Goal: Information Seeking & Learning: Find specific page/section

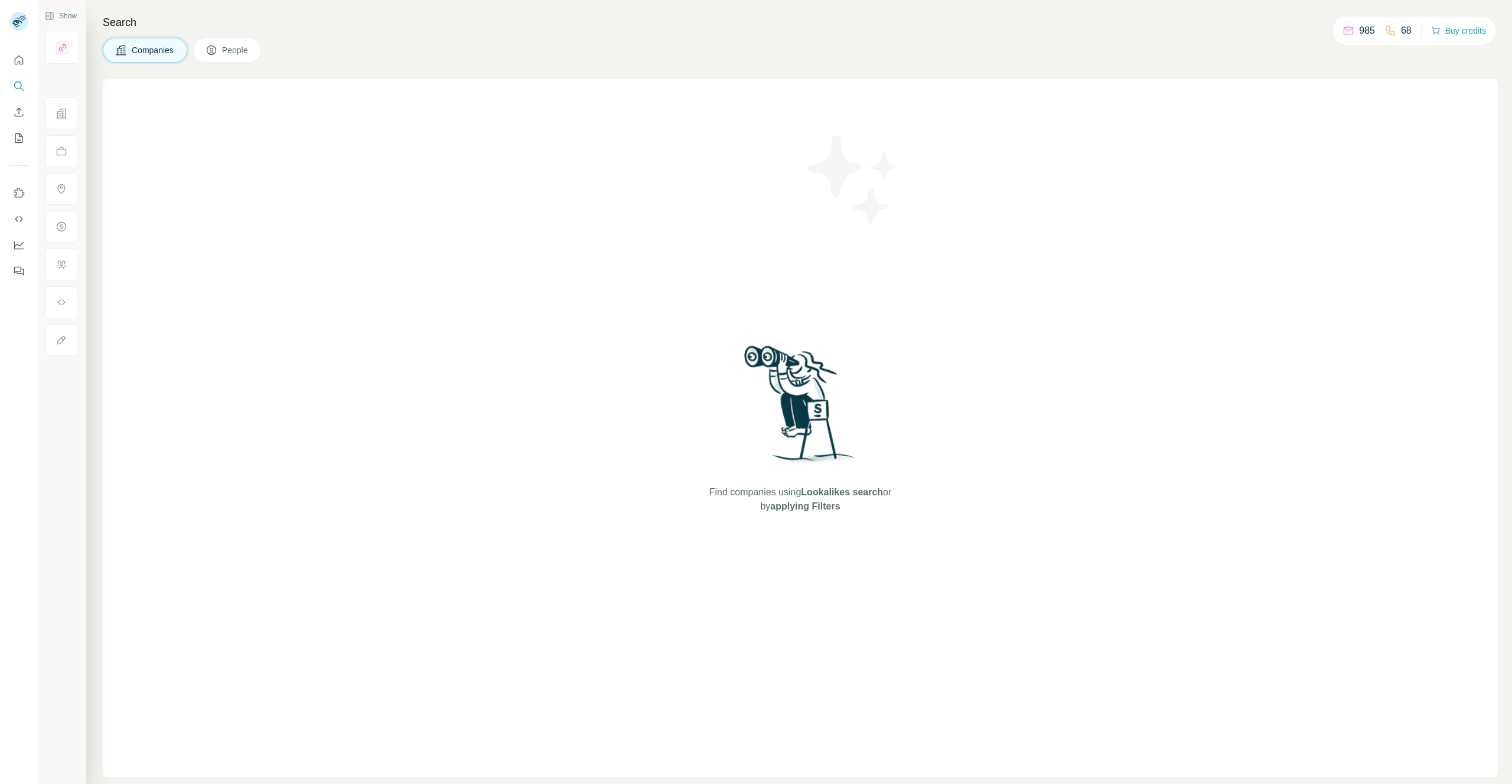
click at [229, 44] on span "People" at bounding box center [236, 50] width 27 height 12
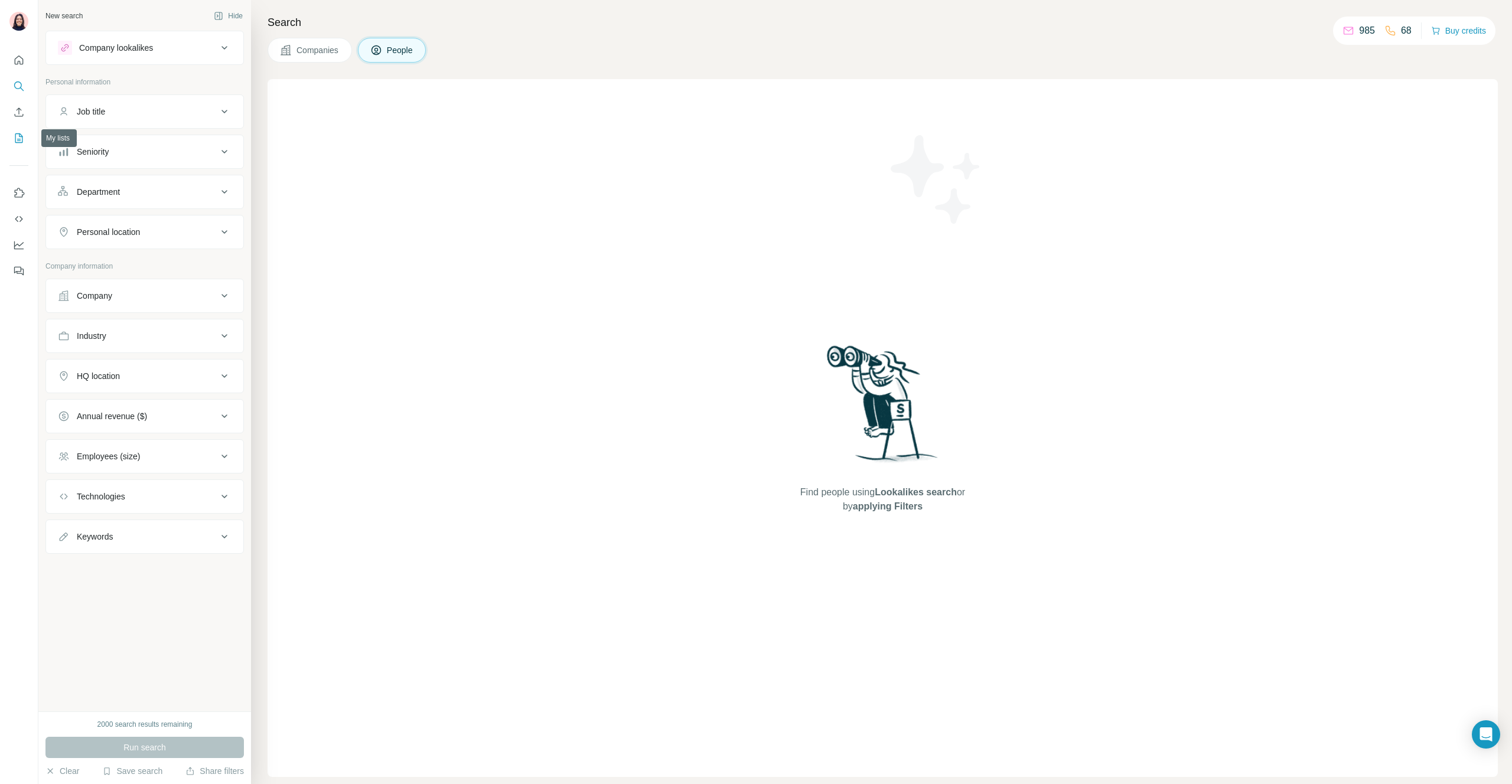
click at [18, 141] on icon "My lists" at bounding box center [19, 138] width 12 height 12
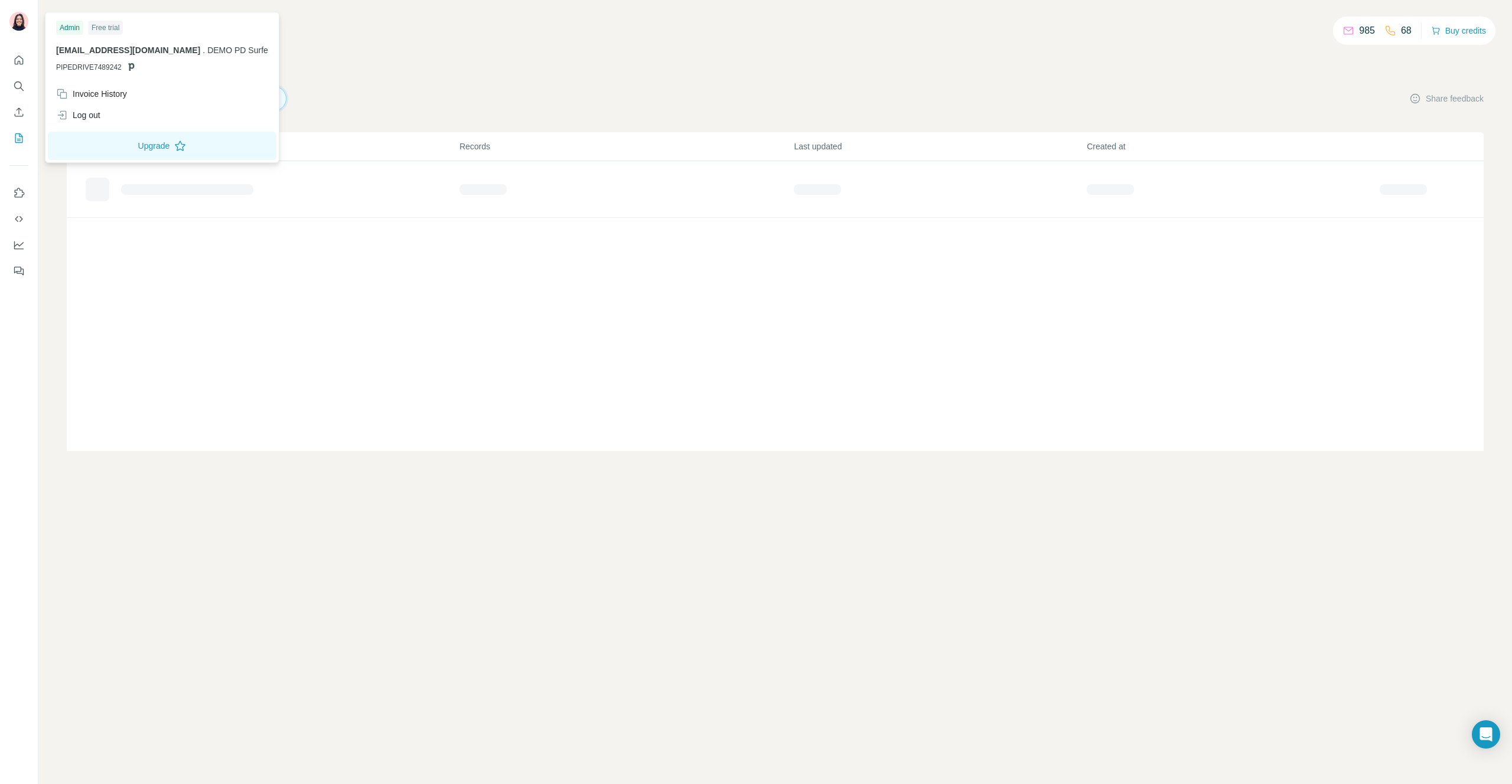
click at [15, 20] on img at bounding box center [19, 20] width 19 height 19
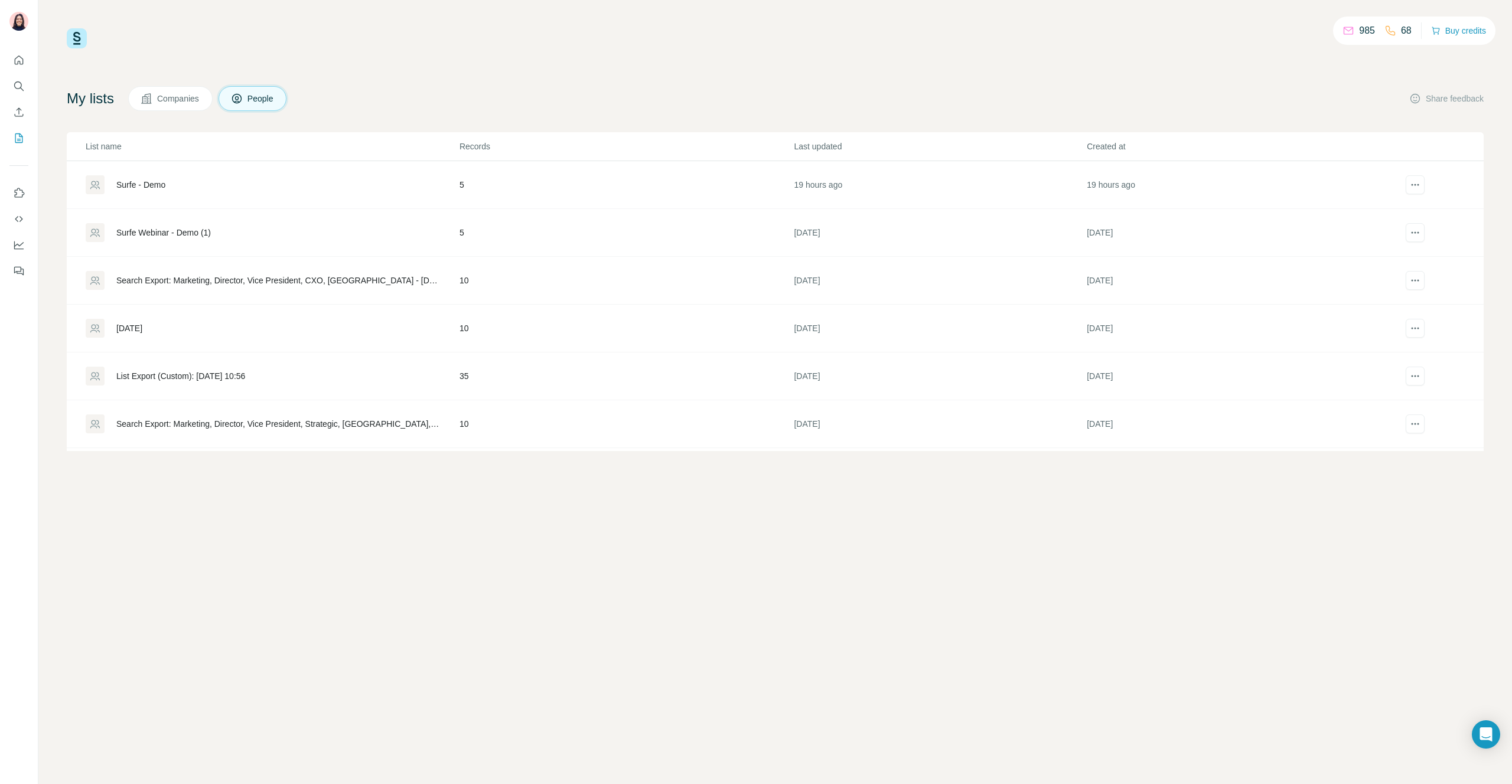
click at [361, 39] on div "985 68 Buy credits" at bounding box center [775, 38] width 1417 height 20
click at [281, 275] on div "Search Export: Marketing, Director, Vice President, CXO, [GEOGRAPHIC_DATA] - [D…" at bounding box center [278, 281] width 323 height 12
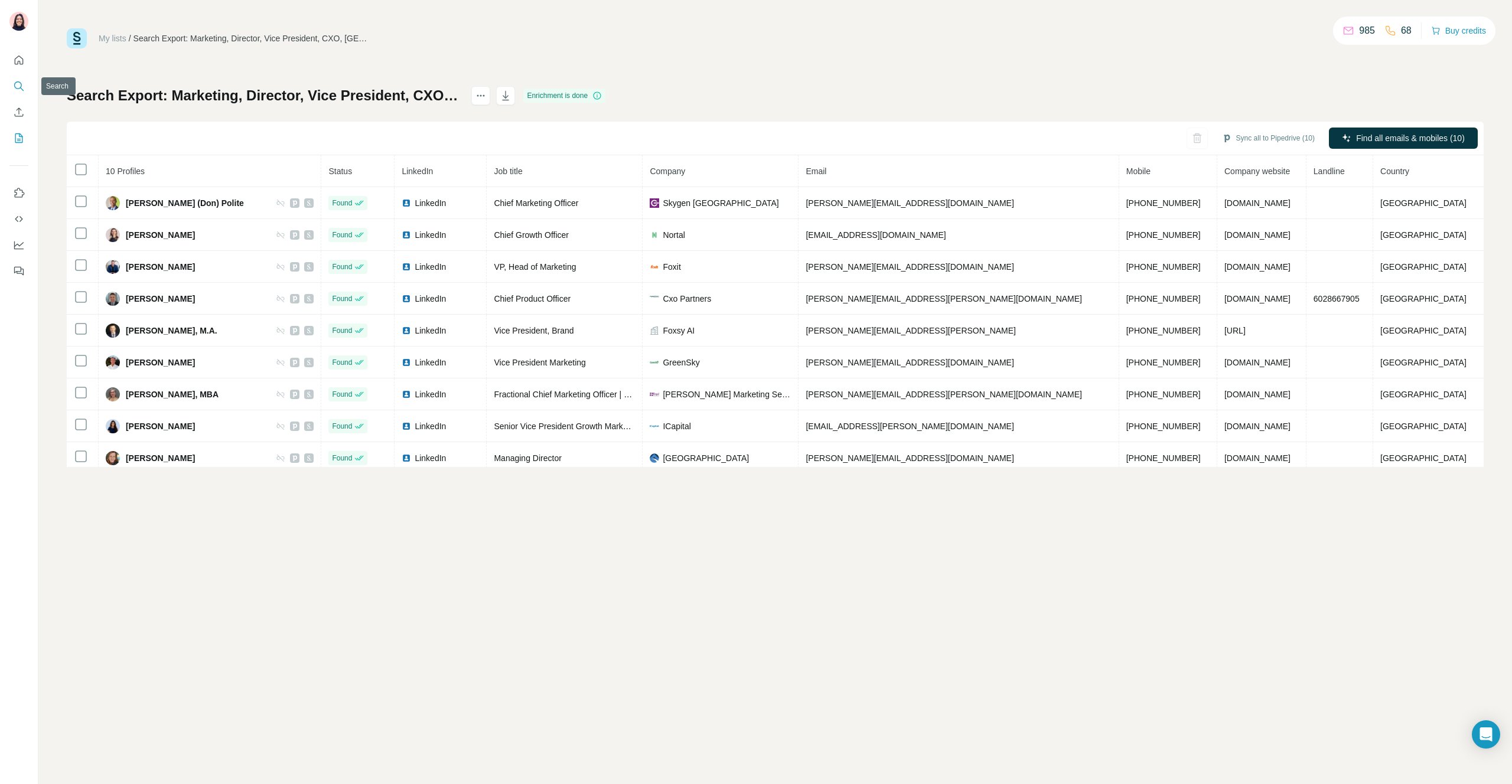
click at [17, 83] on icon "Search" at bounding box center [19, 86] width 12 height 12
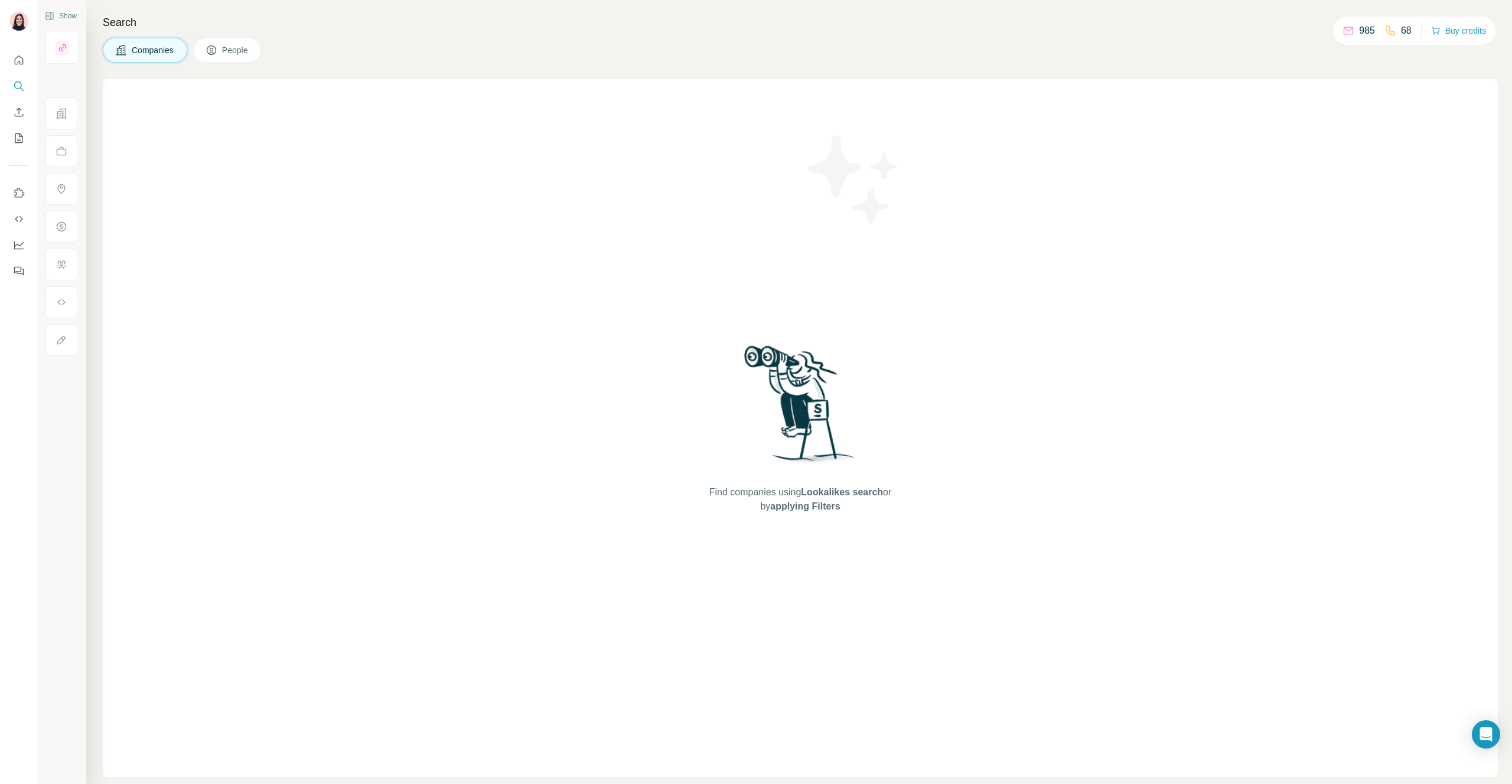
click at [216, 54] on icon at bounding box center [211, 50] width 10 height 10
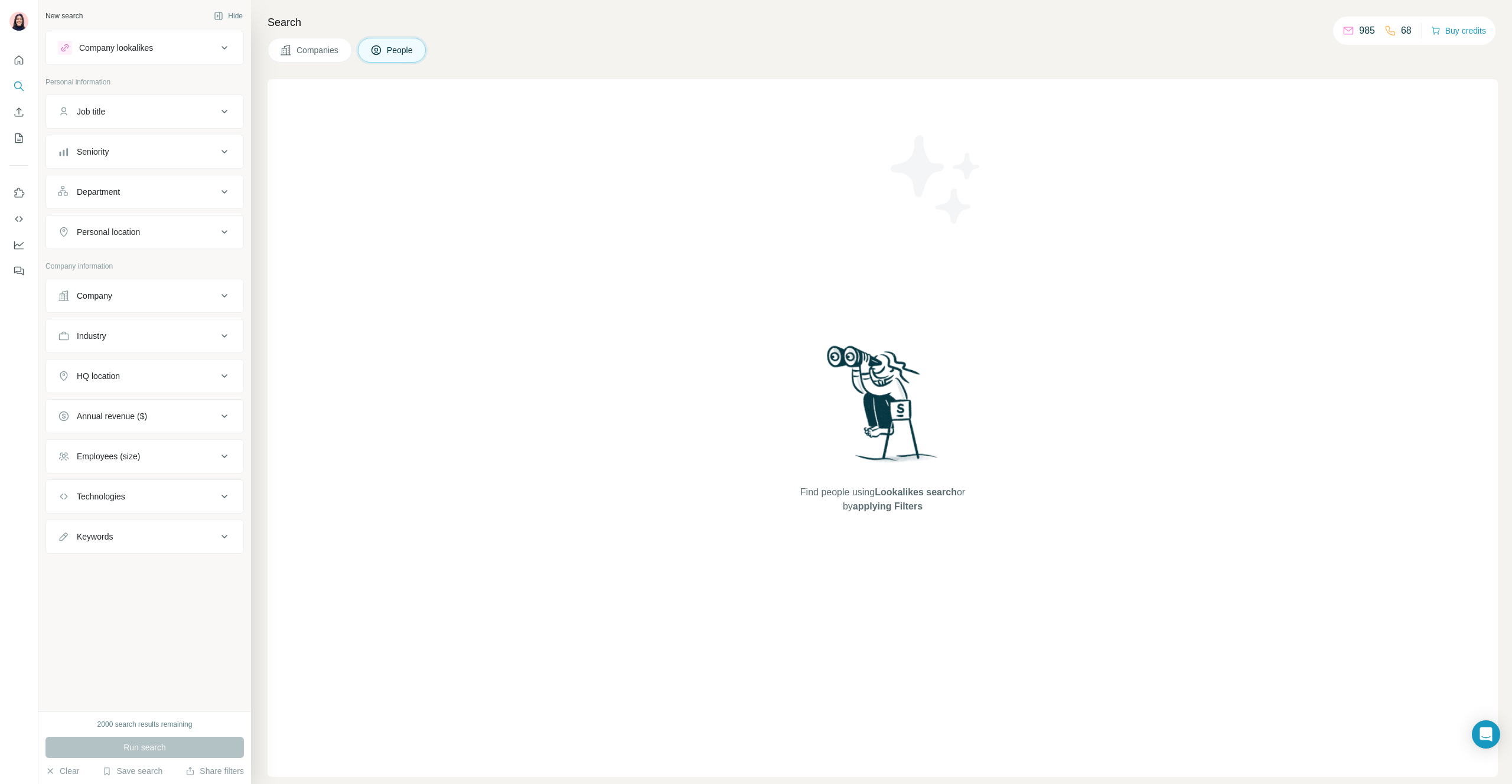
click at [117, 148] on div "Seniority" at bounding box center [137, 152] width 160 height 12
click at [103, 182] on span "Board Member" at bounding box center [101, 183] width 60 height 12
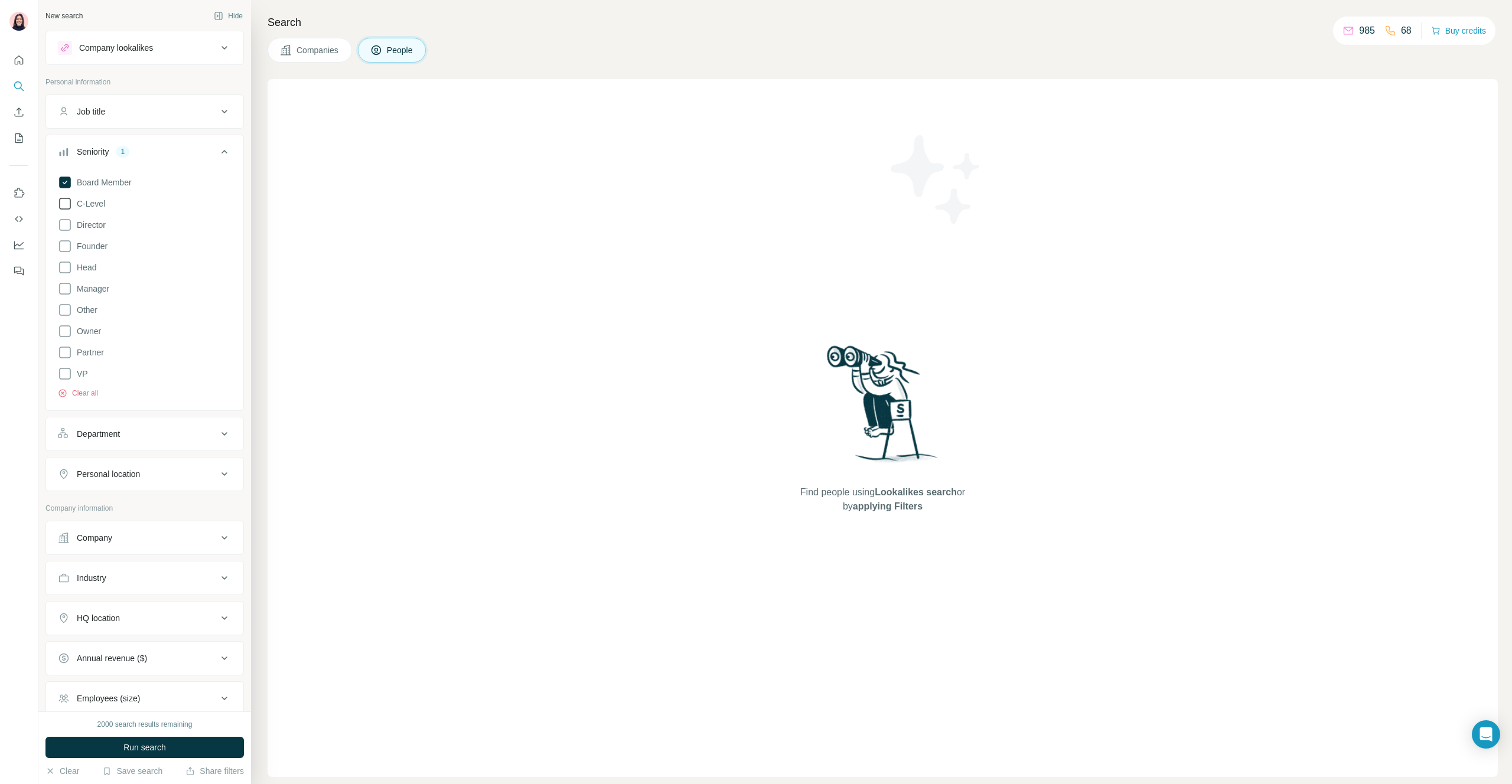
click at [96, 199] on span "C-Level" at bounding box center [88, 204] width 33 height 12
click at [153, 754] on button "Run search" at bounding box center [145, 747] width 199 height 21
